Goal: Task Accomplishment & Management: Manage account settings

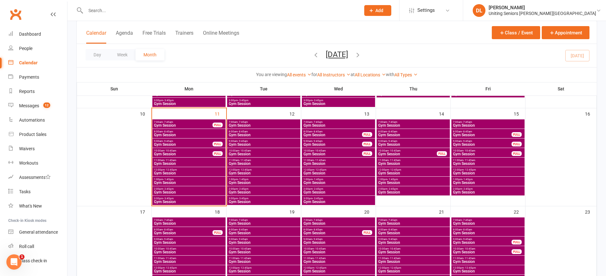
click at [184, 171] on span "Gym Session" at bounding box center [189, 173] width 71 height 4
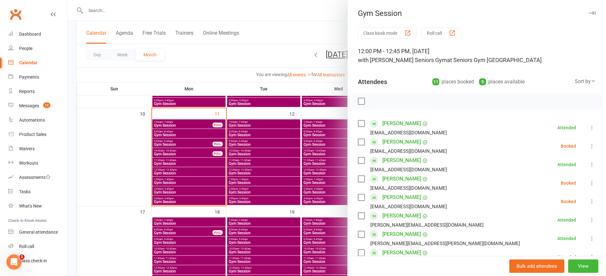
click at [589, 144] on icon at bounding box center [592, 146] width 6 height 6
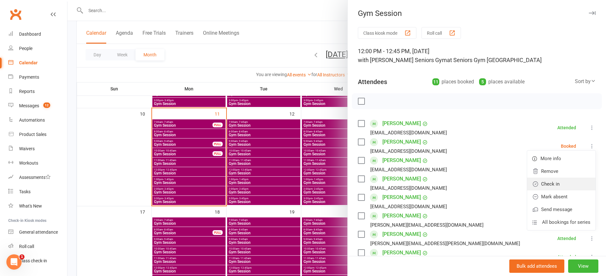
click at [567, 180] on link "Check in" at bounding box center [562, 184] width 68 height 13
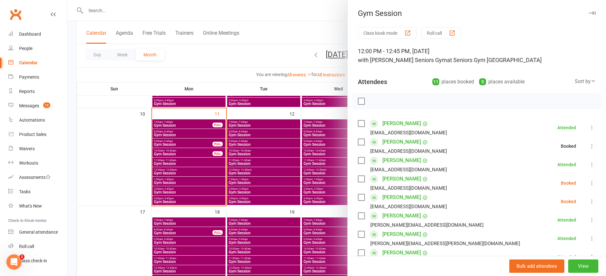
click at [589, 181] on button at bounding box center [593, 183] width 8 height 8
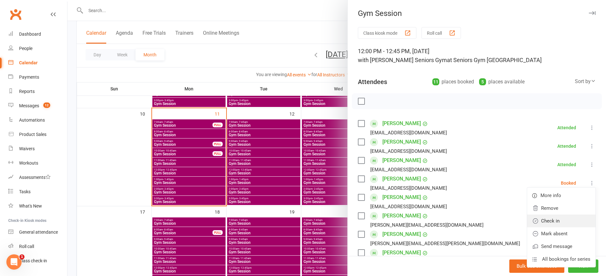
click at [544, 227] on link "Check in" at bounding box center [562, 221] width 68 height 13
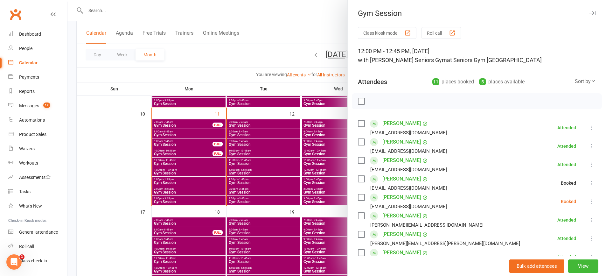
click at [589, 202] on icon at bounding box center [592, 201] width 6 height 6
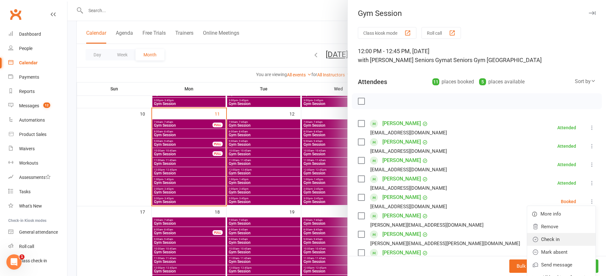
click at [564, 235] on link "Check in" at bounding box center [562, 239] width 68 height 13
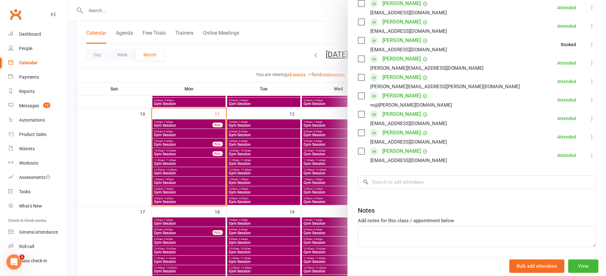
scroll to position [159, 0]
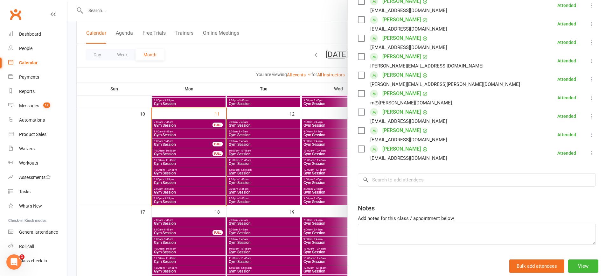
click at [174, 172] on div at bounding box center [336, 138] width 539 height 276
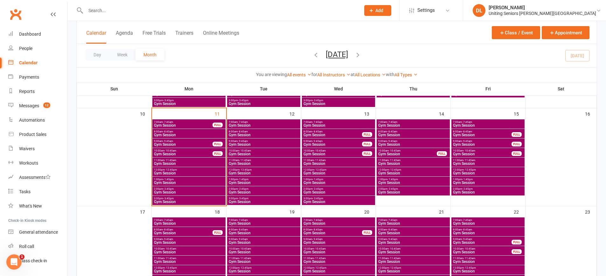
click at [166, 159] on span "- 11:45am" at bounding box center [171, 160] width 12 height 3
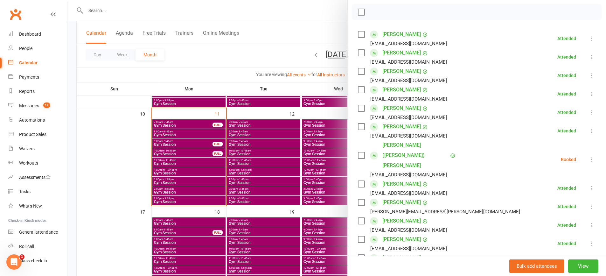
scroll to position [191, 0]
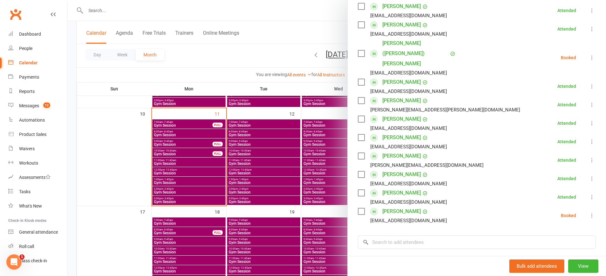
click at [589, 212] on icon at bounding box center [592, 215] width 6 height 6
click at [559, 247] on link "Check in" at bounding box center [562, 253] width 68 height 13
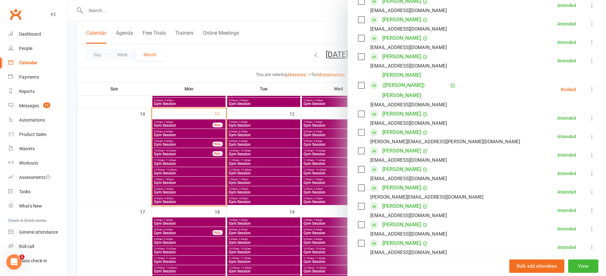
click at [589, 86] on icon at bounding box center [592, 89] width 6 height 6
click at [564, 121] on link "Check in" at bounding box center [562, 127] width 68 height 13
click at [180, 173] on div at bounding box center [336, 138] width 539 height 276
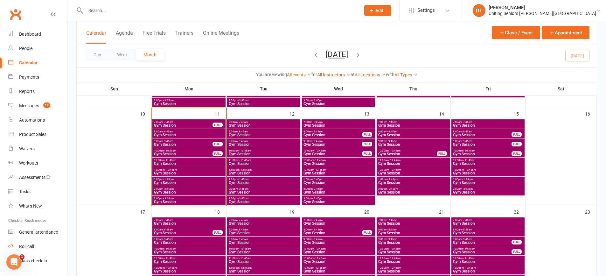
click at [179, 148] on div "10:00am - 10:45am Gym Session FULL" at bounding box center [188, 152] width 73 height 9
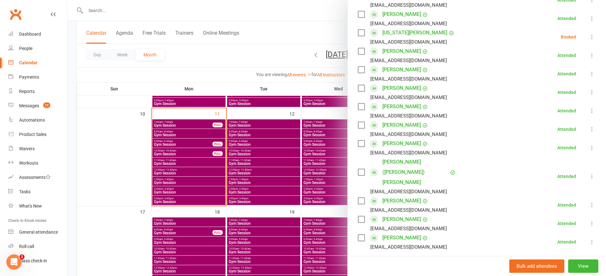
scroll to position [127, 0]
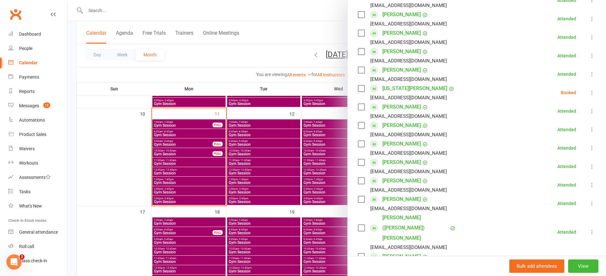
click at [275, 117] on div at bounding box center [336, 138] width 539 height 276
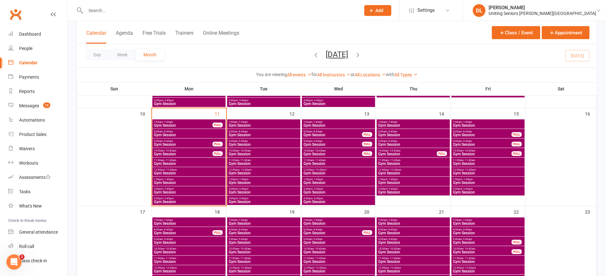
click at [198, 151] on span "10:00am - 10:45am" at bounding box center [183, 150] width 59 height 3
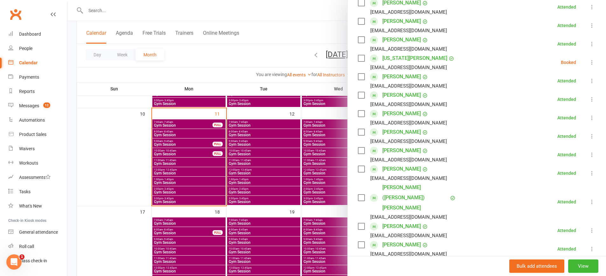
scroll to position [159, 0]
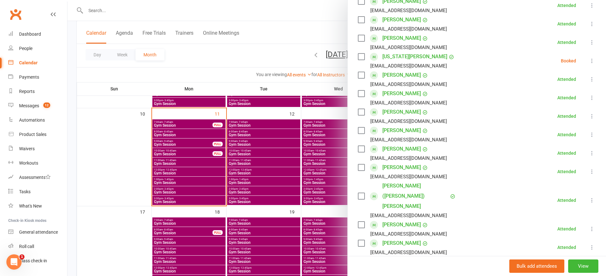
click at [589, 65] on button at bounding box center [593, 61] width 8 height 8
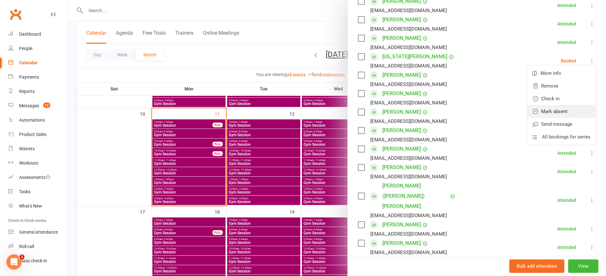
click at [563, 110] on link "Mark absent" at bounding box center [562, 111] width 68 height 13
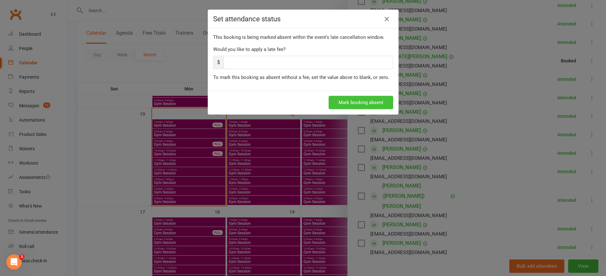
click at [351, 100] on button "Mark booking absent" at bounding box center [361, 102] width 65 height 13
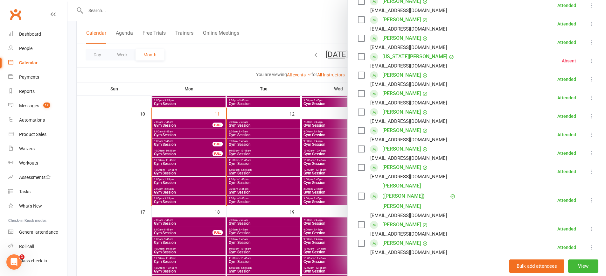
click at [177, 123] on div at bounding box center [336, 138] width 539 height 276
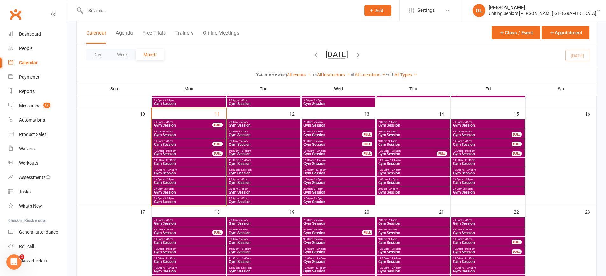
click at [177, 123] on div at bounding box center [336, 138] width 539 height 276
click at [177, 124] on span "Gym Session" at bounding box center [183, 126] width 59 height 4
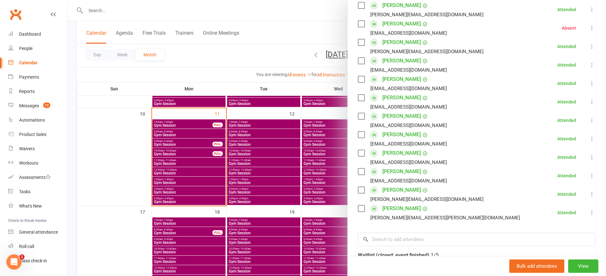
scroll to position [223, 0]
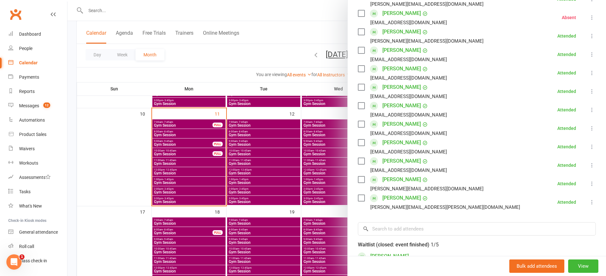
click at [220, 112] on div at bounding box center [336, 138] width 539 height 276
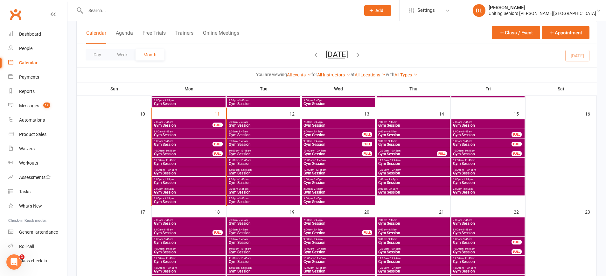
click at [197, 133] on span "Gym Session" at bounding box center [189, 135] width 71 height 4
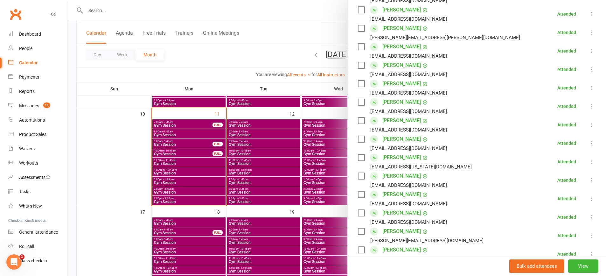
scroll to position [255, 0]
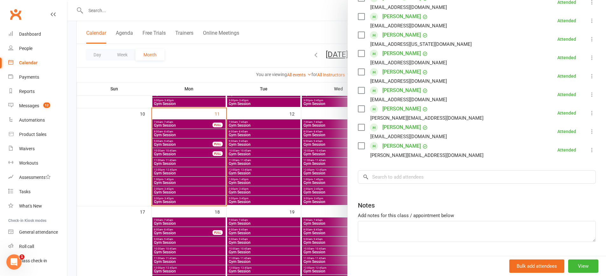
click at [237, 139] on div at bounding box center [336, 138] width 539 height 276
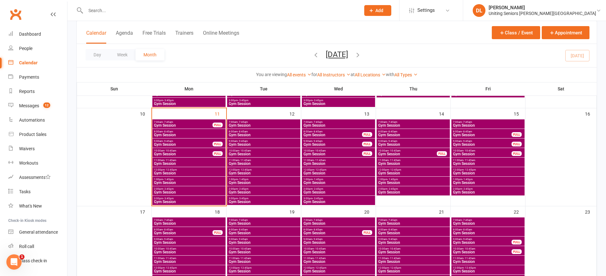
click at [194, 141] on span "9:00am - 9:45am" at bounding box center [183, 141] width 59 height 3
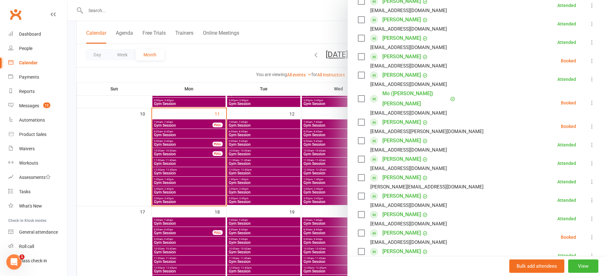
scroll to position [127, 0]
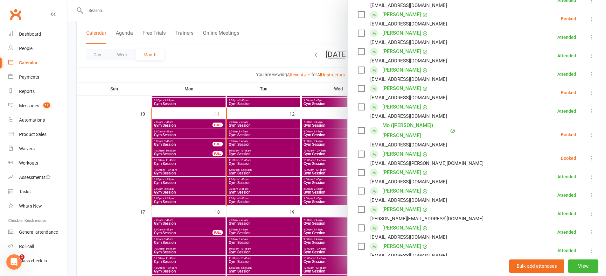
click at [589, 131] on icon at bounding box center [592, 134] width 6 height 6
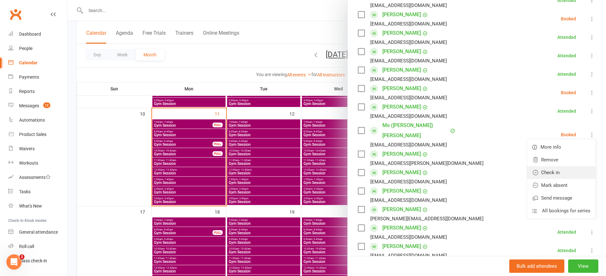
click at [564, 166] on link "Check in" at bounding box center [562, 172] width 68 height 13
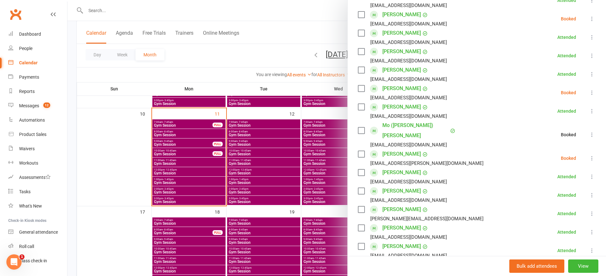
click at [589, 18] on icon at bounding box center [592, 19] width 6 height 6
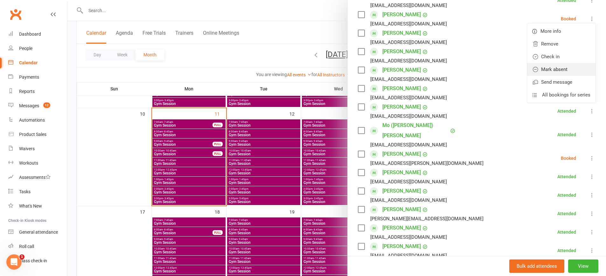
click at [563, 68] on link "Mark absent" at bounding box center [562, 69] width 68 height 13
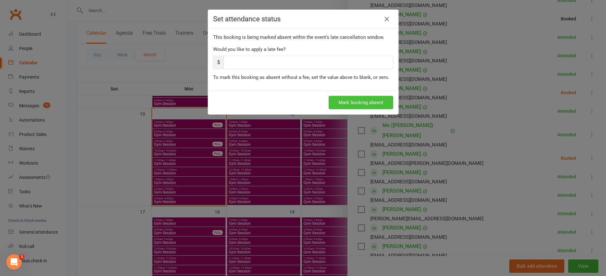
click at [372, 99] on button "Mark booking absent" at bounding box center [361, 102] width 65 height 13
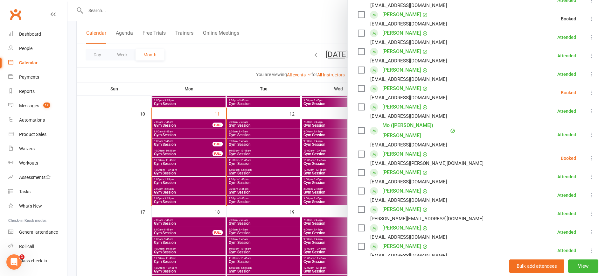
click at [589, 155] on icon at bounding box center [592, 158] width 6 height 6
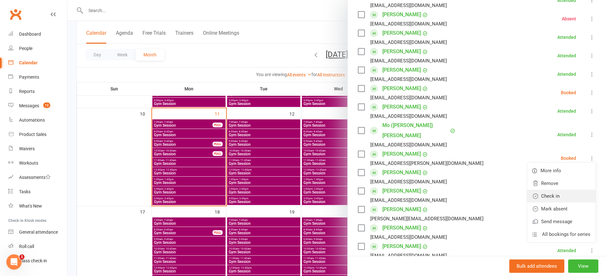
click at [564, 190] on link "Check in" at bounding box center [562, 196] width 68 height 13
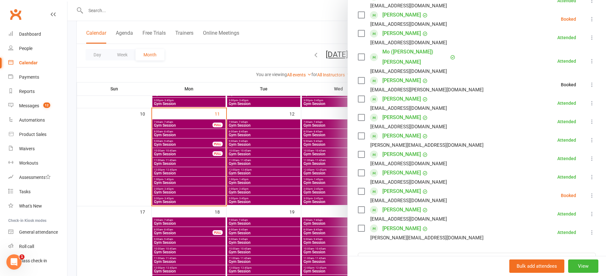
scroll to position [255, 0]
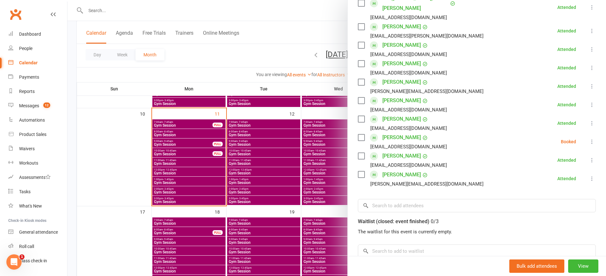
click at [589, 138] on icon at bounding box center [592, 141] width 6 height 6
click at [561, 173] on link "Check in" at bounding box center [562, 179] width 68 height 13
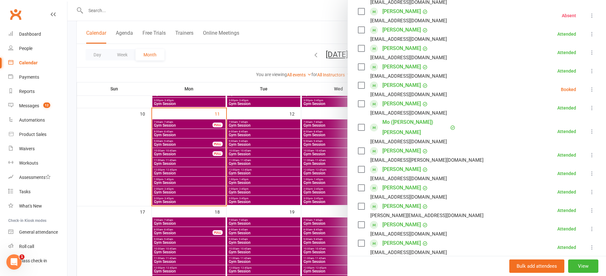
scroll to position [127, 0]
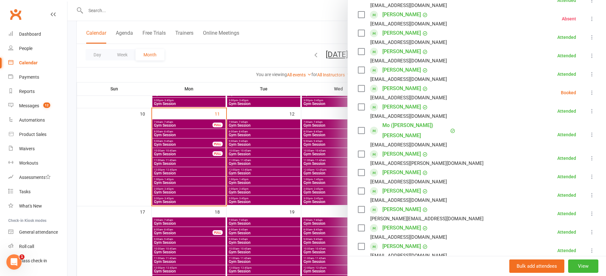
click at [161, 143] on div at bounding box center [336, 138] width 539 height 276
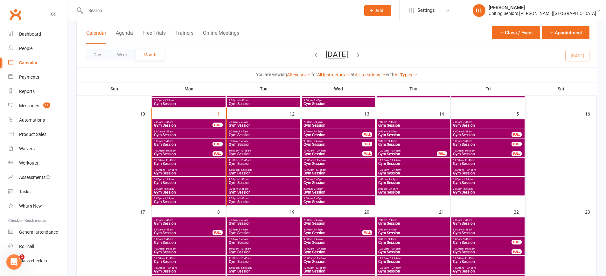
click at [170, 136] on span "Gym Session" at bounding box center [189, 135] width 71 height 4
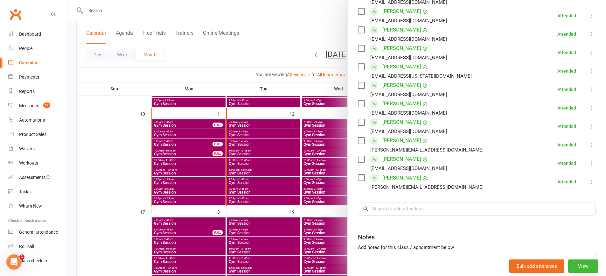
scroll to position [273, 0]
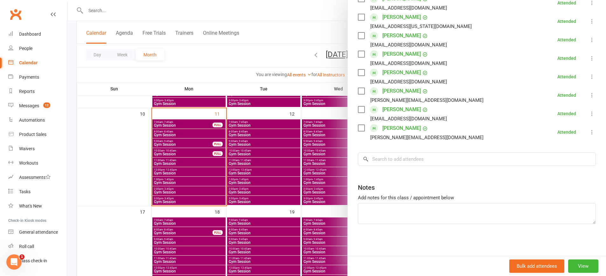
click at [223, 144] on div at bounding box center [336, 138] width 539 height 276
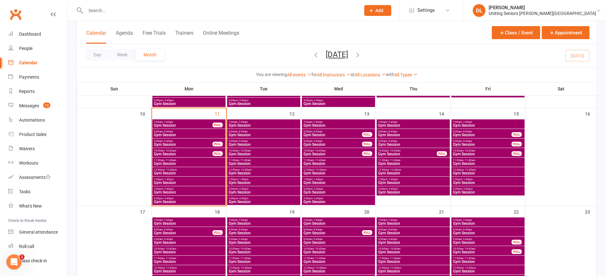
click at [199, 144] on span "Gym Session" at bounding box center [183, 145] width 59 height 4
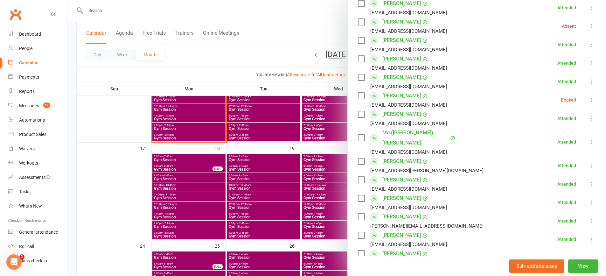
scroll to position [127, 0]
